Goal: Task Accomplishment & Management: Use online tool/utility

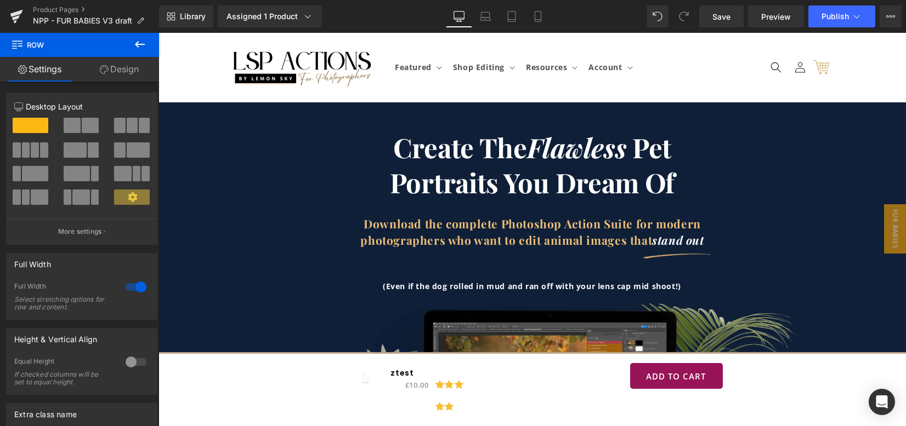
click at [118, 76] on link "Design" at bounding box center [118, 69] width 79 height 25
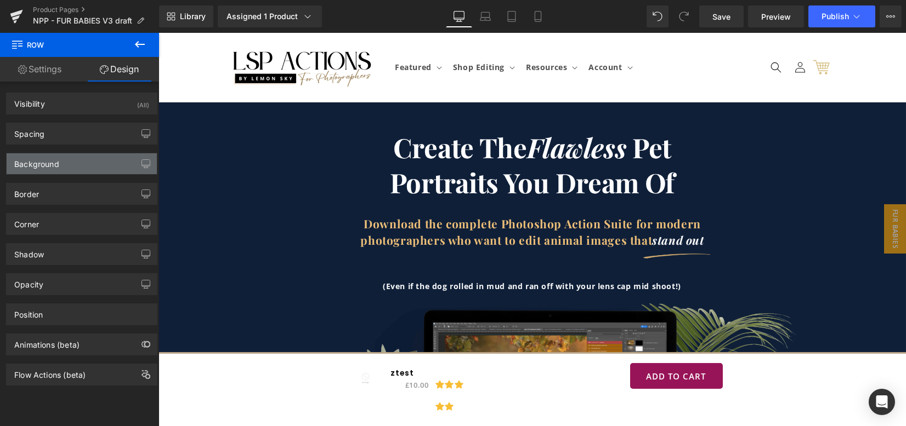
click at [87, 163] on div "Background" at bounding box center [82, 163] width 150 height 21
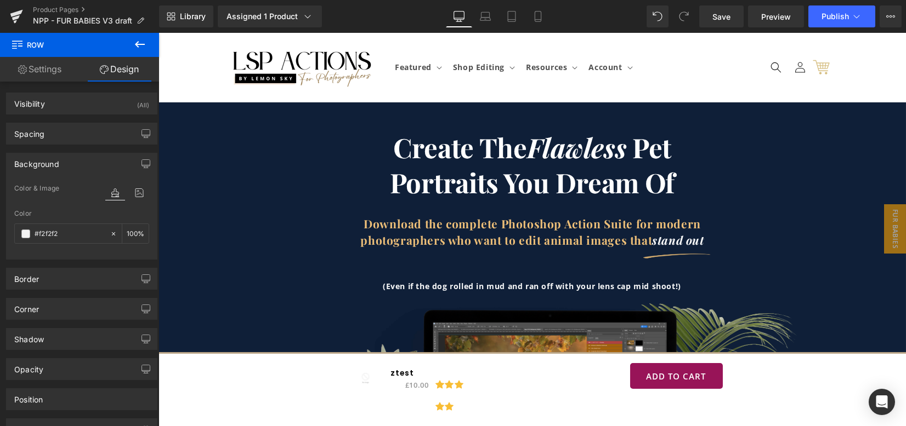
scroll to position [2809, 0]
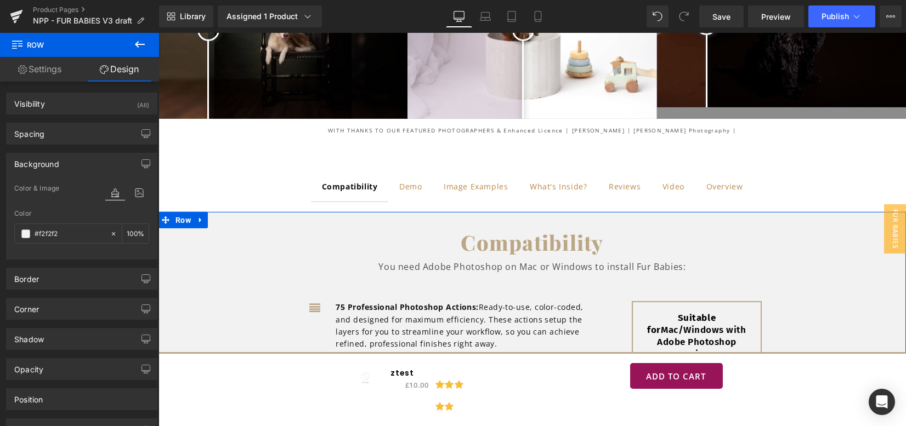
type input "#f2f2f2"
type input "100"
click at [208, 146] on div "Compatibility Text Block Demo Text Block Image Examples Text Block What's Insid…" at bounding box center [531, 356] width 747 height 421
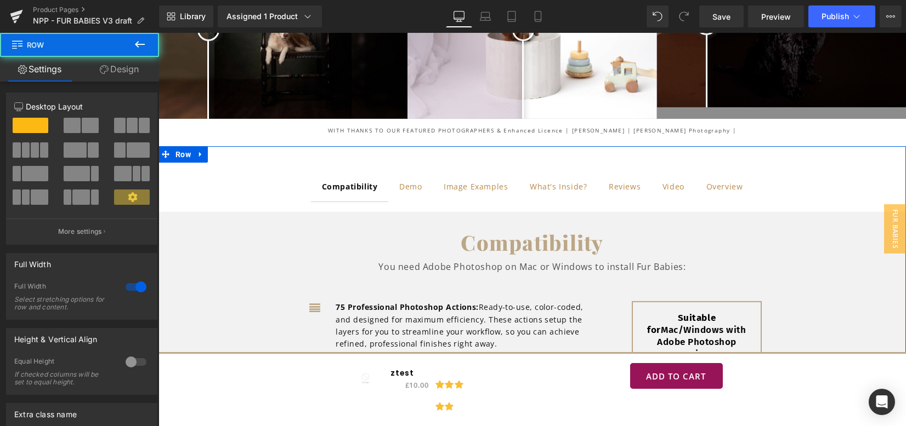
scroll to position [2809, 0]
click at [187, 146] on span "Row" at bounding box center [183, 154] width 21 height 16
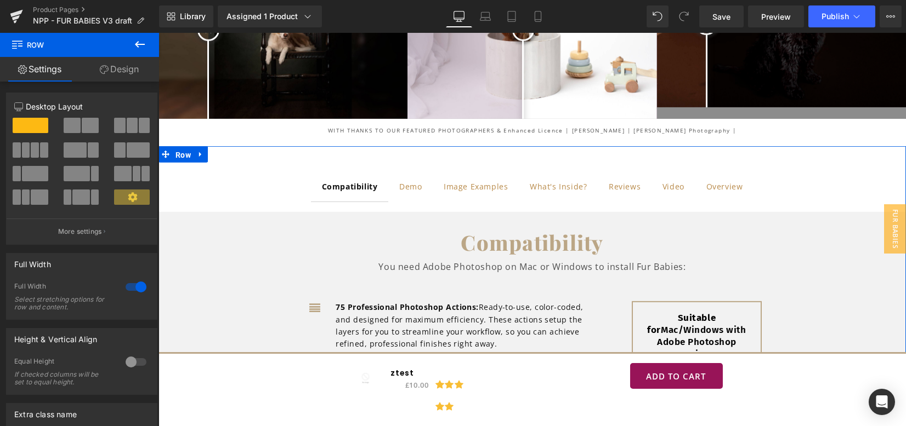
click at [126, 69] on link "Design" at bounding box center [118, 69] width 79 height 25
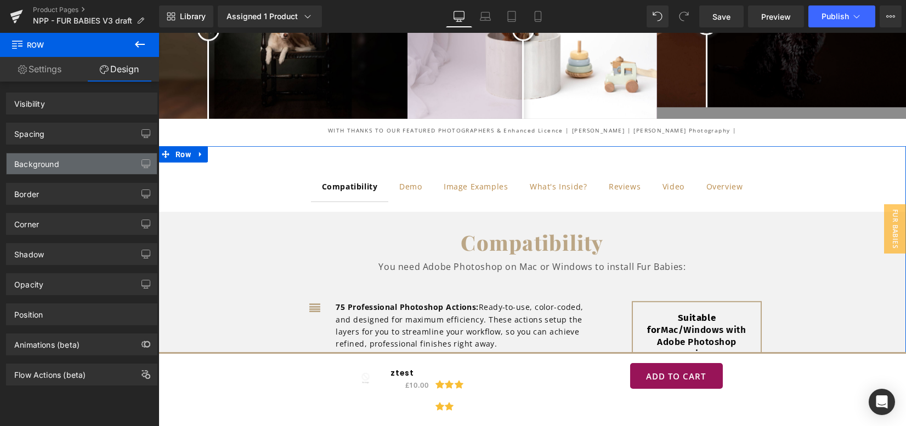
click at [62, 160] on div "Background" at bounding box center [82, 163] width 150 height 21
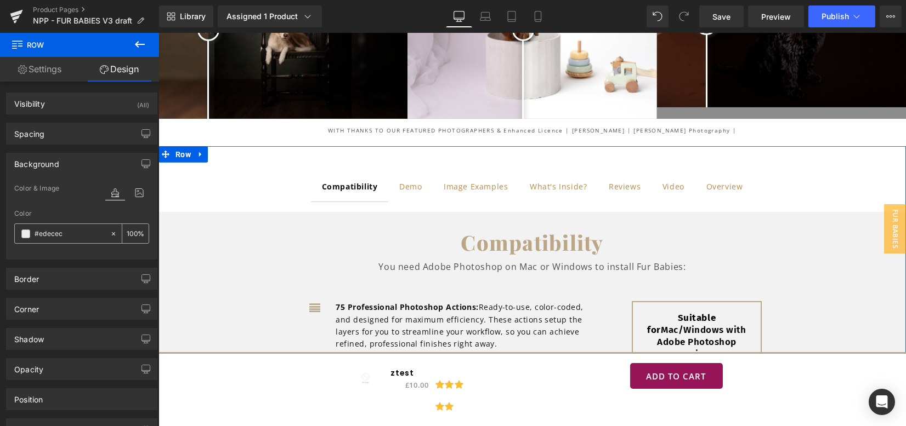
type input "#"
type input "0"
type input "#f2f2f"
type input "13"
type input "#f2f2f2"
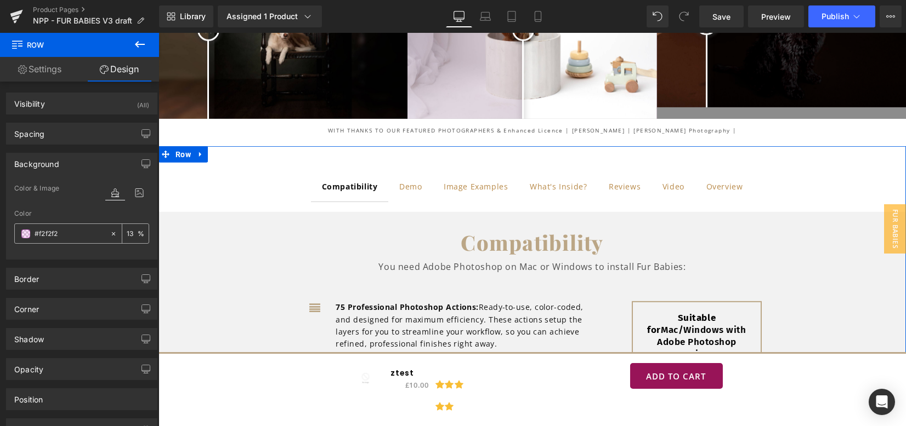
type input "100"
click at [179, 146] on span "Row" at bounding box center [183, 154] width 21 height 16
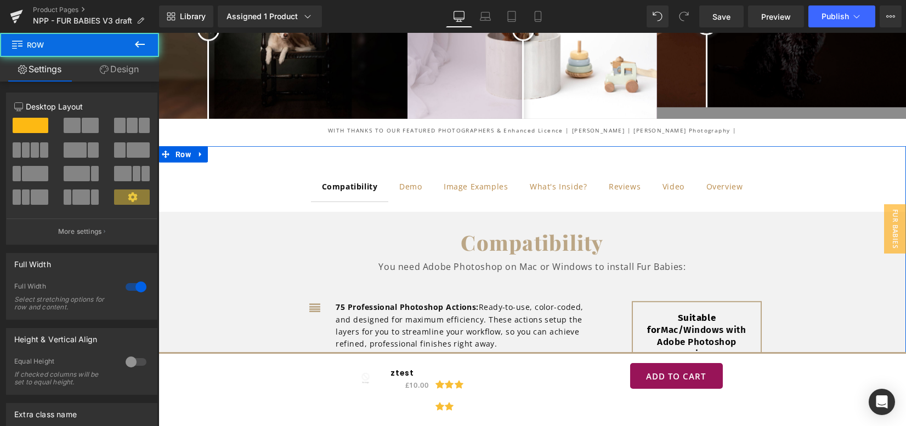
click at [273, 156] on div "Compatibility Text Block Demo Text Block Image Examples Text Block What's Insid…" at bounding box center [532, 356] width 641 height 401
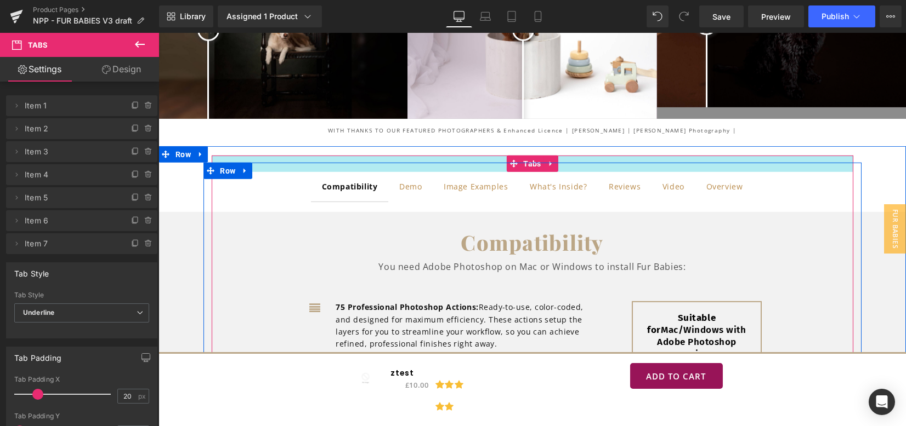
click at [272, 146] on div "Compatibility Text Block Demo Text Block Image Examples Text Block What's Insid…" at bounding box center [531, 356] width 747 height 421
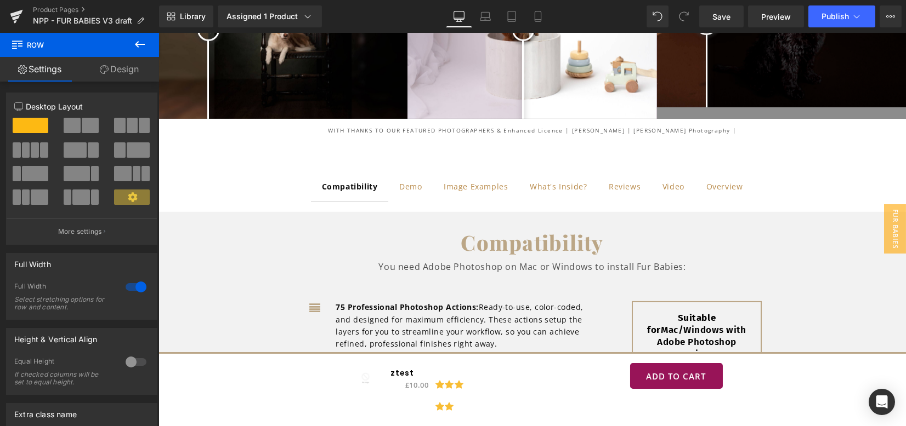
click at [140, 75] on link "Design" at bounding box center [118, 69] width 79 height 25
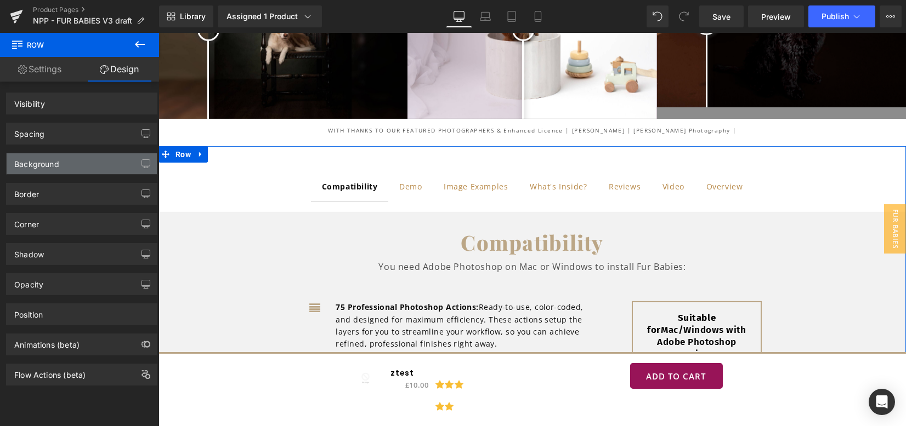
click at [69, 165] on div "Background" at bounding box center [82, 163] width 150 height 21
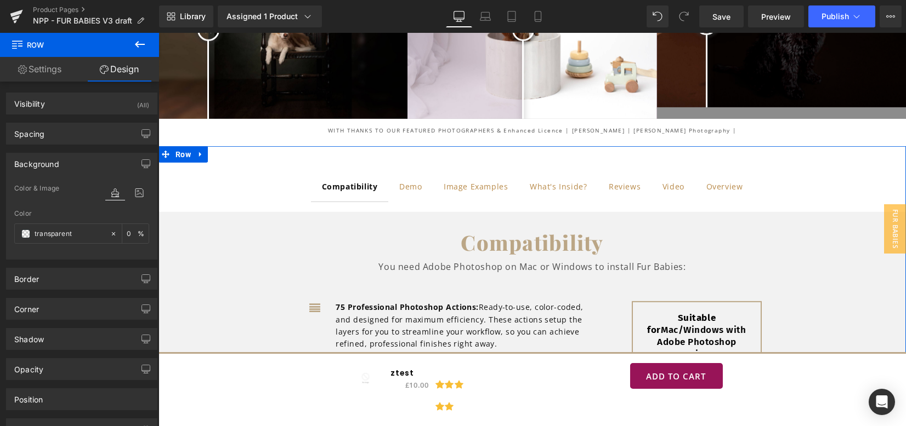
type input "transparent"
type input "0"
click at [55, 229] on input "transparent" at bounding box center [70, 234] width 70 height 12
type input "#f2f2f"
type input "13"
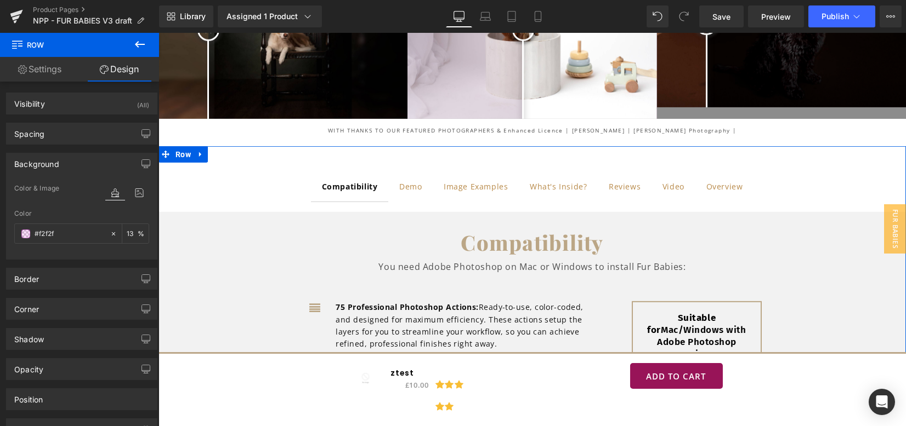
type input "#f2f2f2"
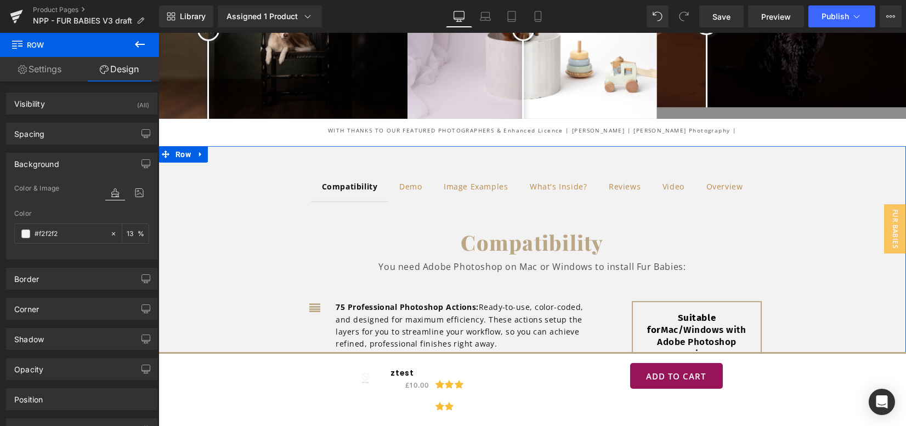
type input "100"
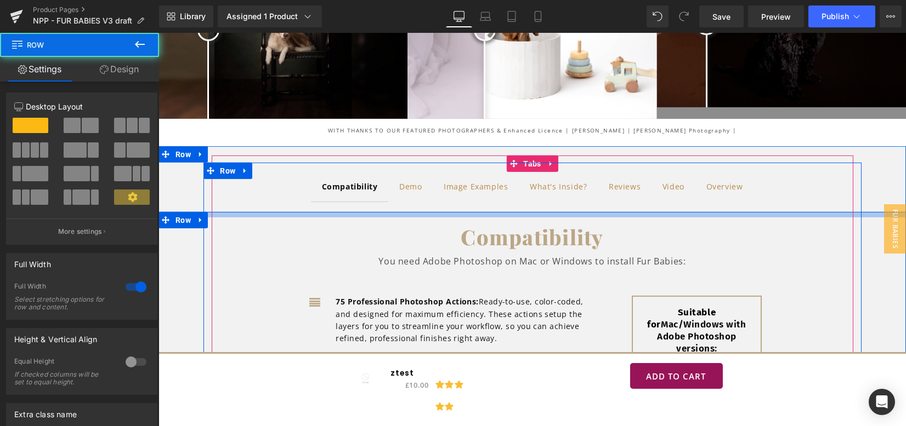
click at [497, 201] on div "Compatibility Heading You need Adobe Photoshop on Mac or Windows to install Fur…" at bounding box center [532, 375] width 641 height 349
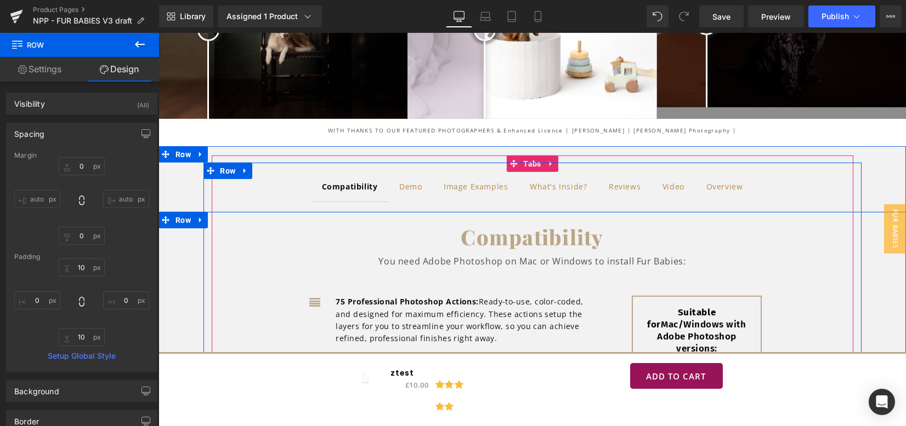
click at [519, 163] on div at bounding box center [532, 164] width 658 height 3
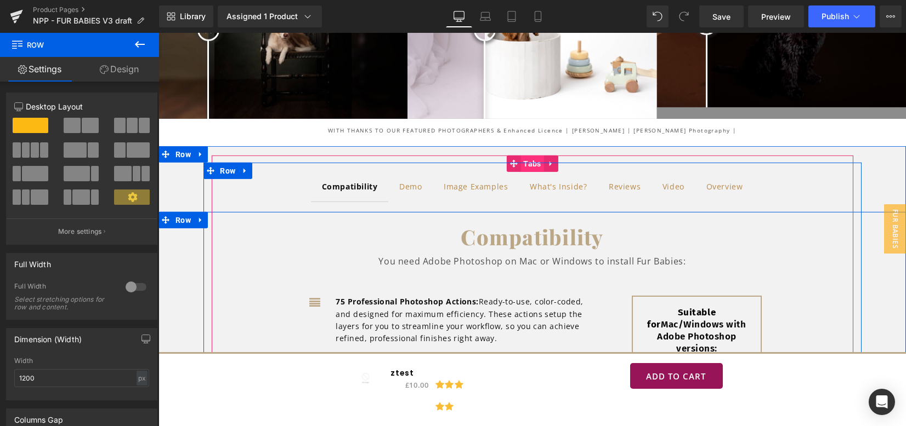
click at [522, 156] on span "Tabs" at bounding box center [531, 164] width 23 height 16
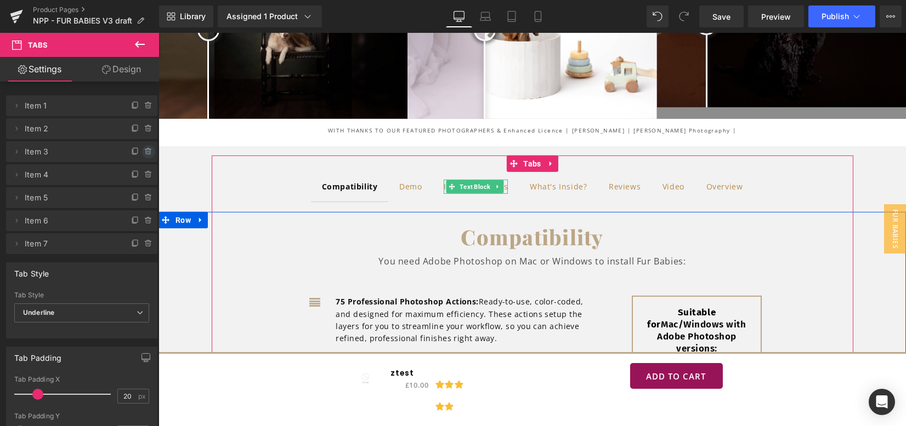
click at [146, 154] on icon at bounding box center [148, 152] width 4 height 5
click at [144, 154] on button "Delete" at bounding box center [136, 152] width 35 height 14
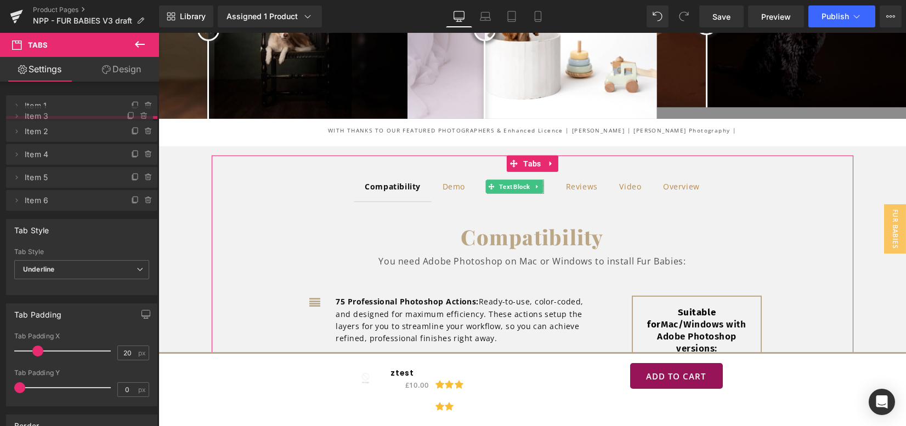
drag, startPoint x: 78, startPoint y: 152, endPoint x: 77, endPoint y: 116, distance: 35.7
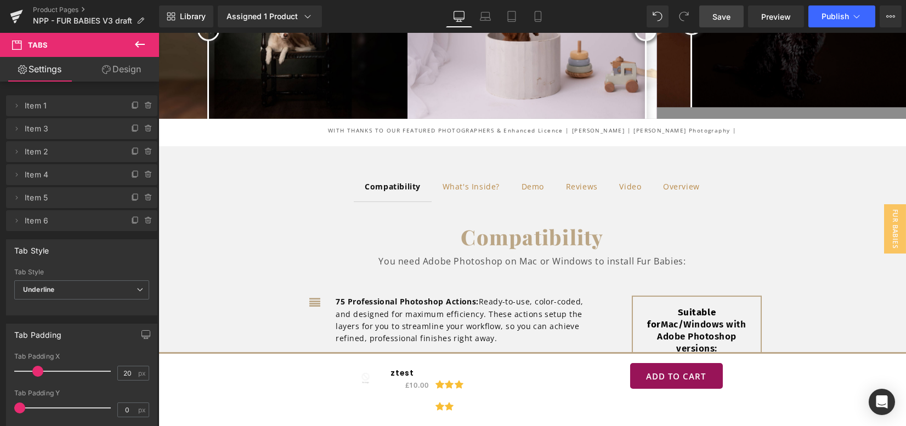
click at [714, 18] on span "Save" at bounding box center [721, 17] width 18 height 12
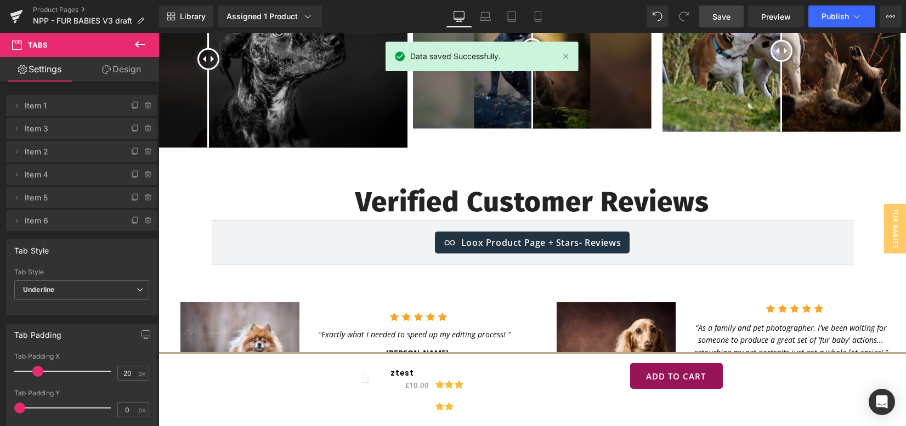
scroll to position [3759, 0]
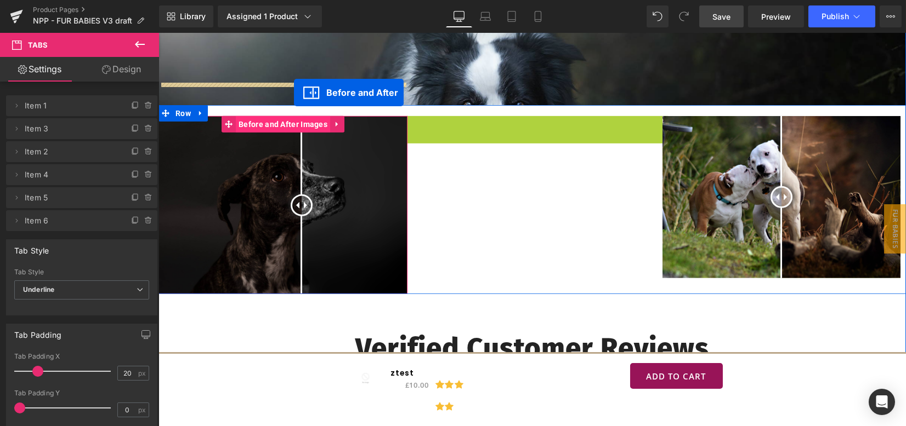
drag, startPoint x: 522, startPoint y: 84, endPoint x: 289, endPoint y: 87, distance: 232.4
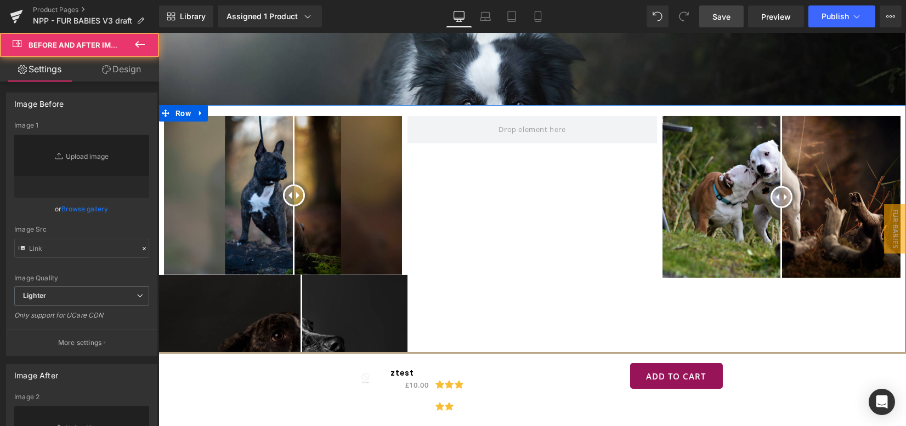
type input "[URL][DOMAIN_NAME]"
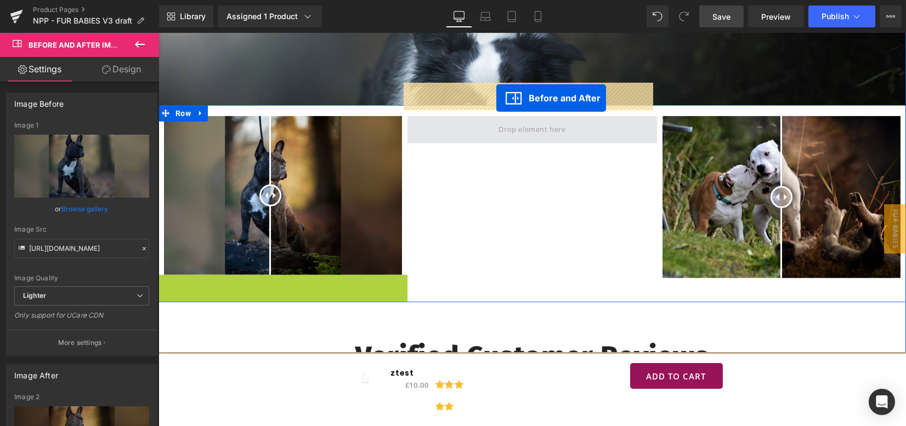
drag, startPoint x: 268, startPoint y: 246, endPoint x: 496, endPoint y: 99, distance: 271.5
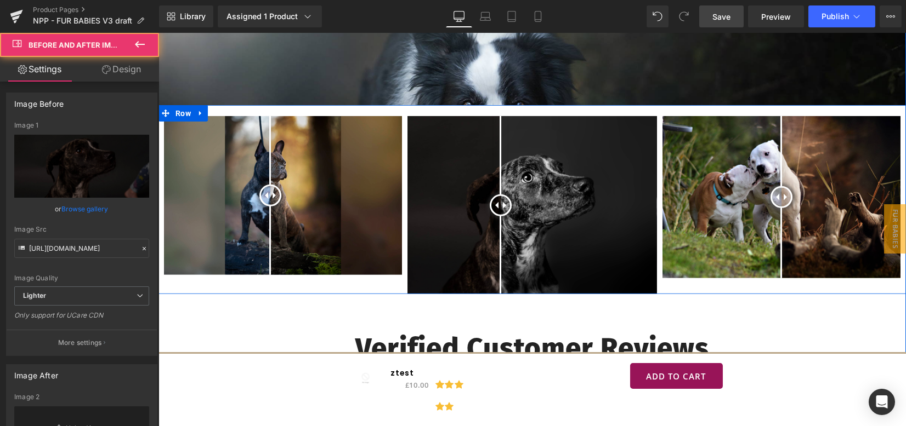
type input "[URL][DOMAIN_NAME]"
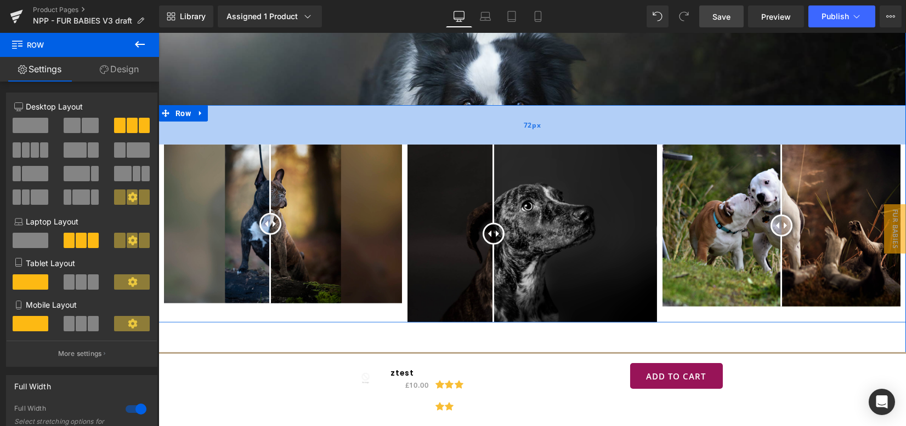
drag, startPoint x: 489, startPoint y: 72, endPoint x: 490, endPoint y: 101, distance: 29.1
click at [490, 105] on div "72px" at bounding box center [531, 124] width 747 height 39
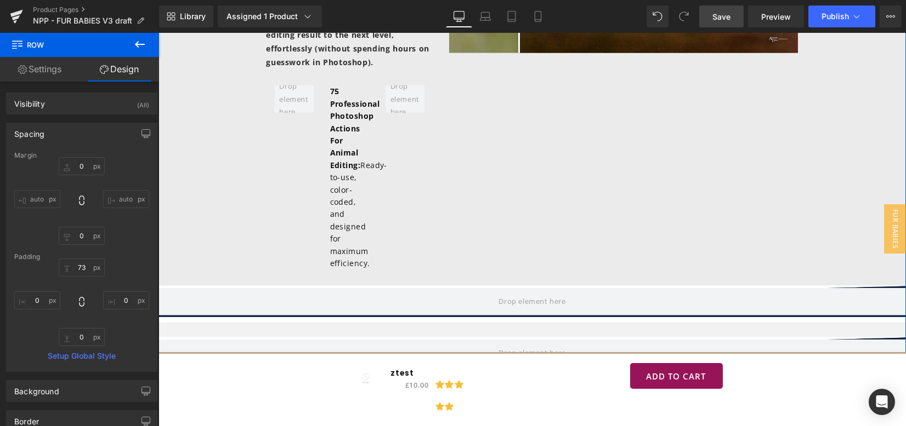
scroll to position [4928, 0]
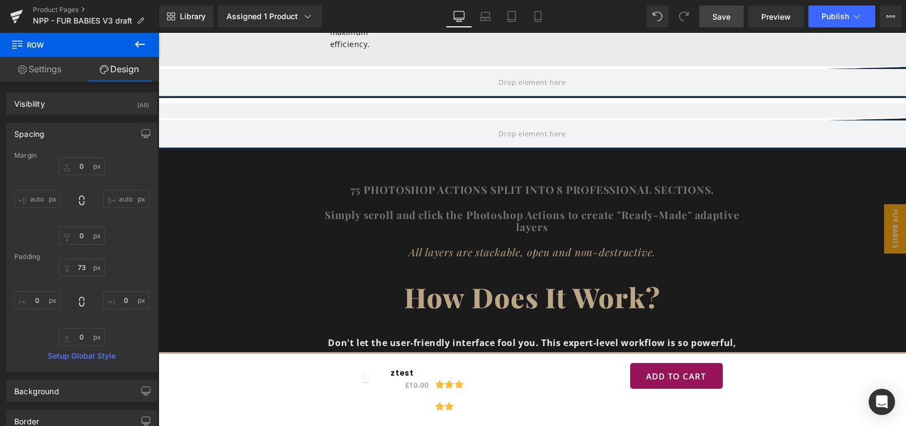
click at [718, 19] on span "Save" at bounding box center [721, 17] width 18 height 12
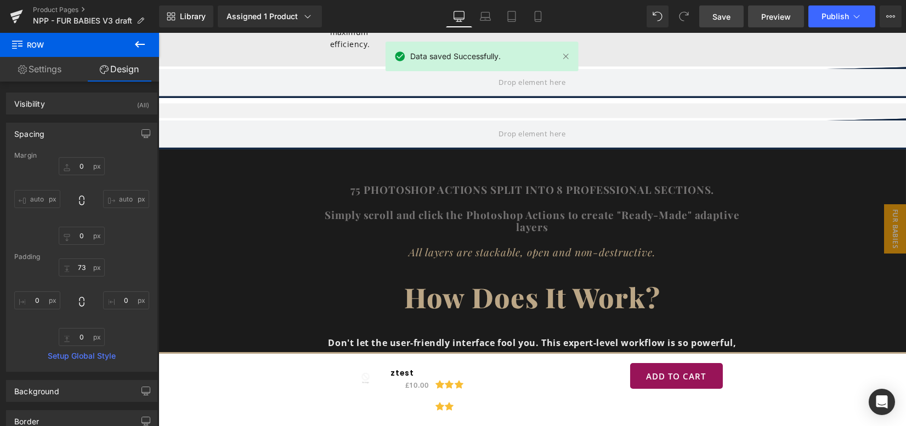
click at [772, 16] on span "Preview" at bounding box center [776, 17] width 30 height 12
